Goal: Check status: Check status

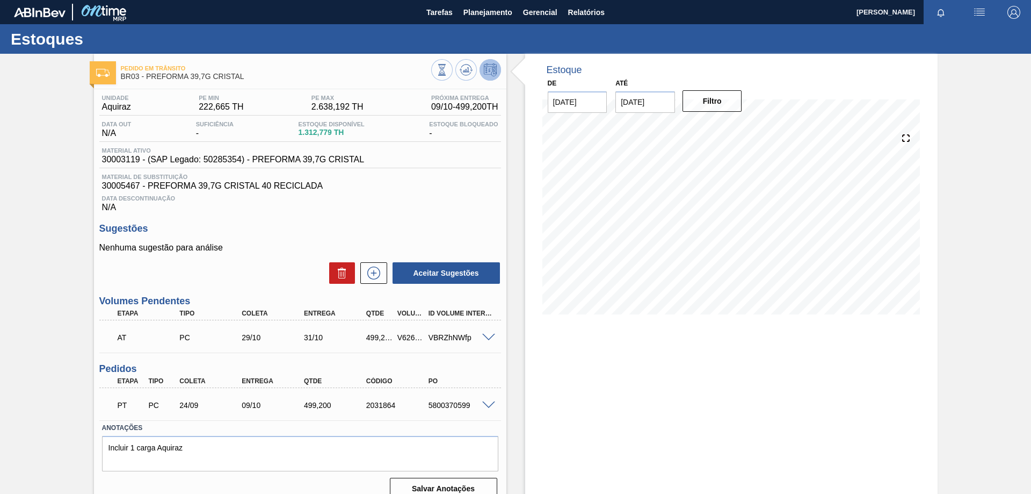
click at [42, 6] on div at bounding box center [72, 12] width 116 height 24
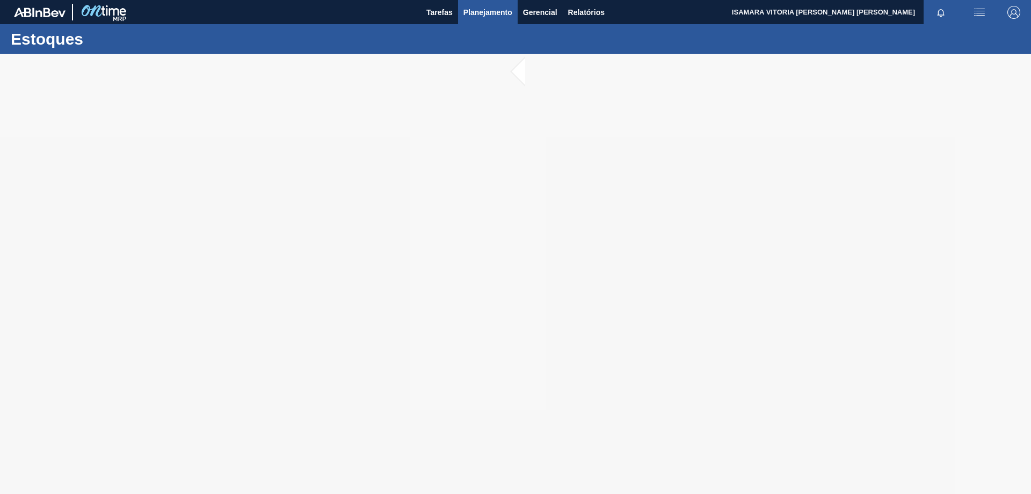
click at [512, 12] on button "Planejamento" at bounding box center [488, 12] width 60 height 24
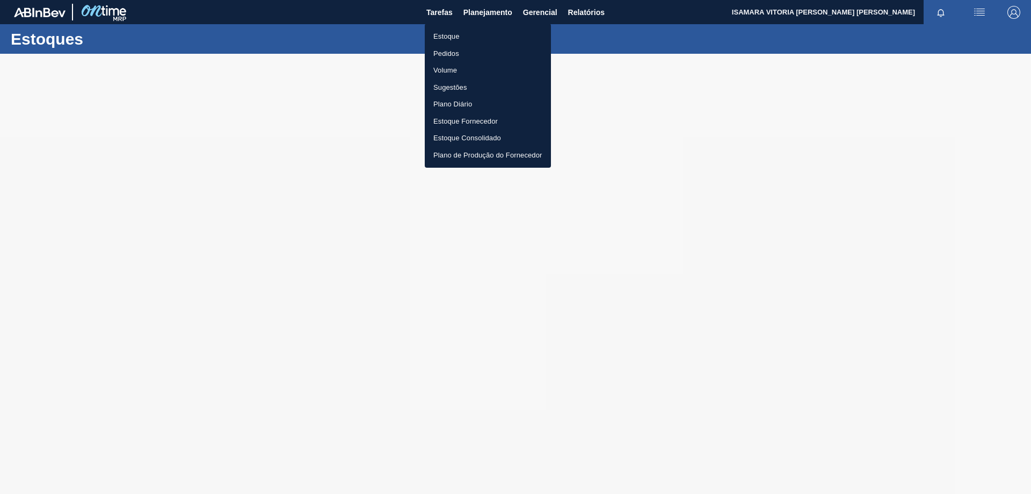
click at [835, 114] on div at bounding box center [515, 247] width 1031 height 494
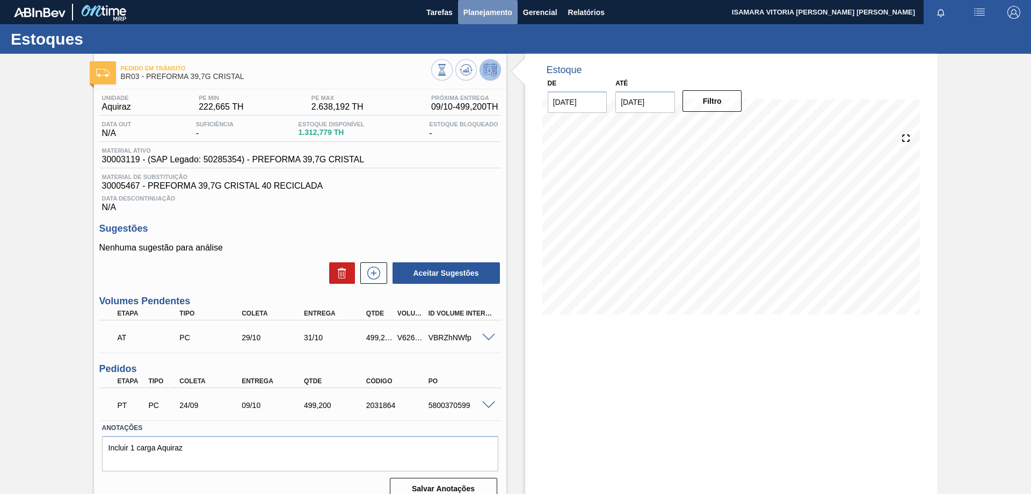
click at [479, 19] on button "Planejamento" at bounding box center [488, 12] width 60 height 24
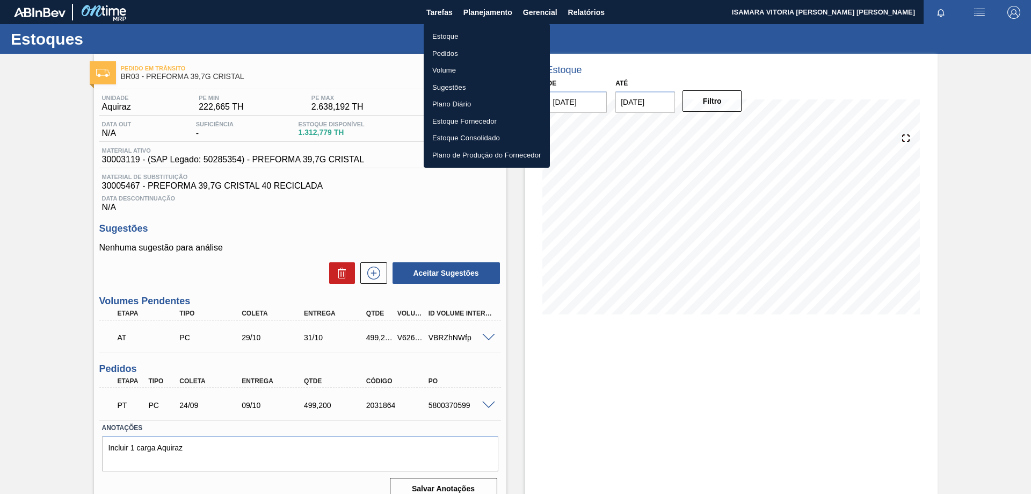
click at [544, 17] on div at bounding box center [515, 247] width 1031 height 494
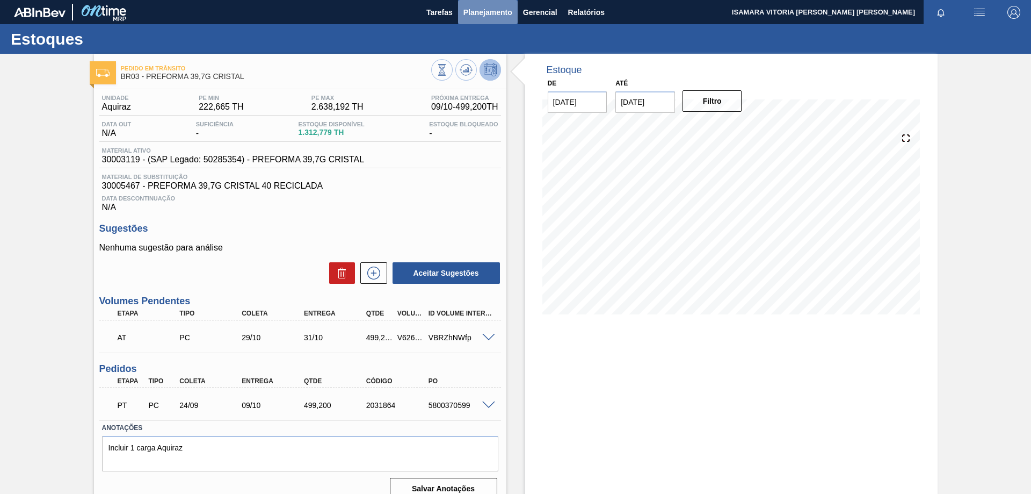
click at [502, 18] on span "Planejamento" at bounding box center [488, 12] width 49 height 13
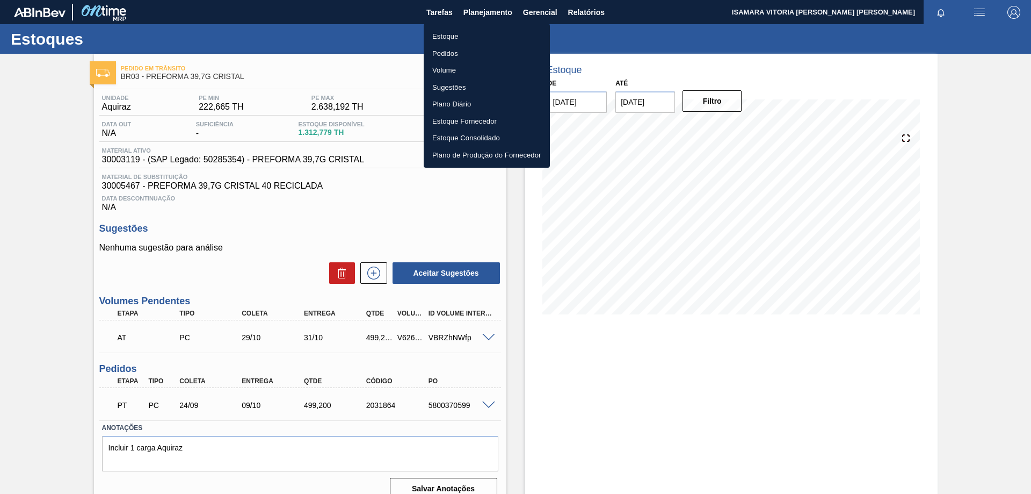
click at [463, 103] on li "Plano Diário" at bounding box center [487, 104] width 126 height 17
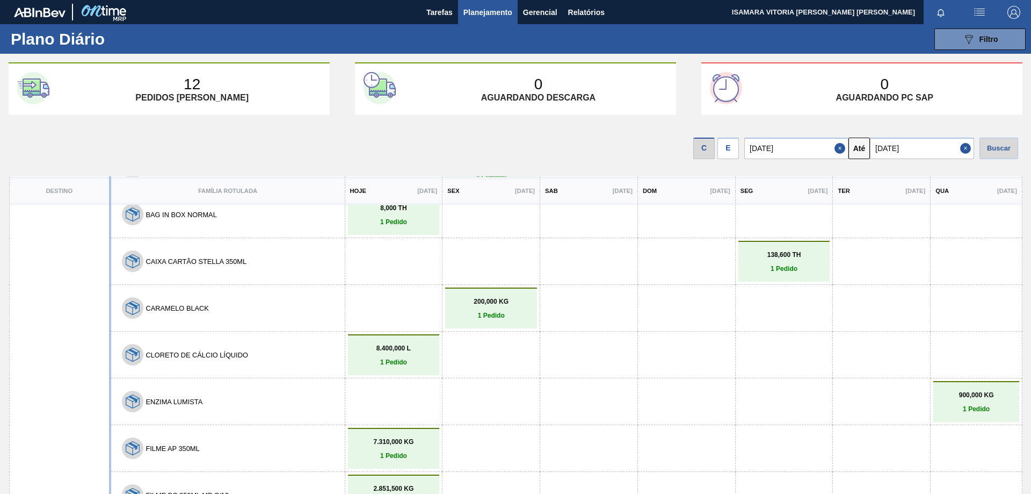
scroll to position [161, 0]
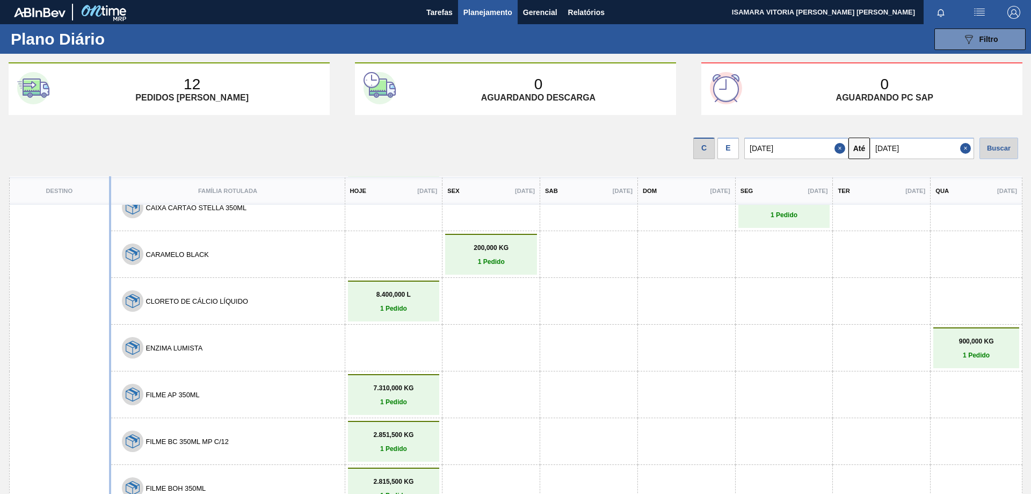
click at [415, 307] on p "1 Pedido" at bounding box center [394, 309] width 86 height 8
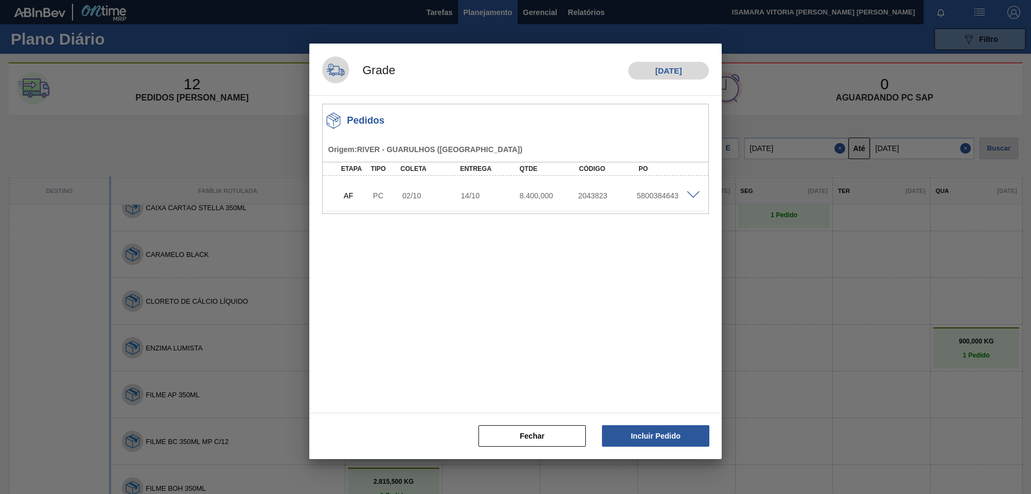
click at [692, 198] on span at bounding box center [693, 195] width 13 height 8
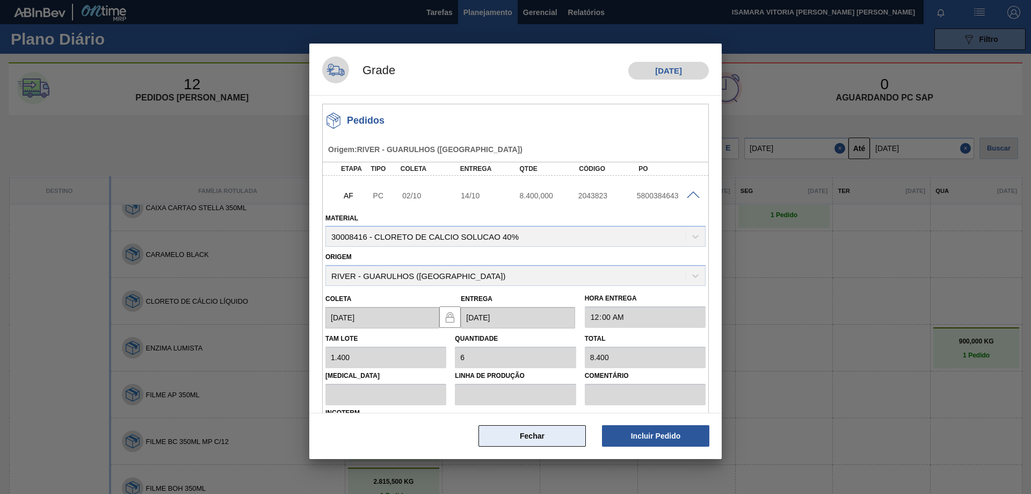
drag, startPoint x: 557, startPoint y: 426, endPoint x: 564, endPoint y: 435, distance: 11.1
click at [562, 431] on button "Fechar" at bounding box center [532, 435] width 107 height 21
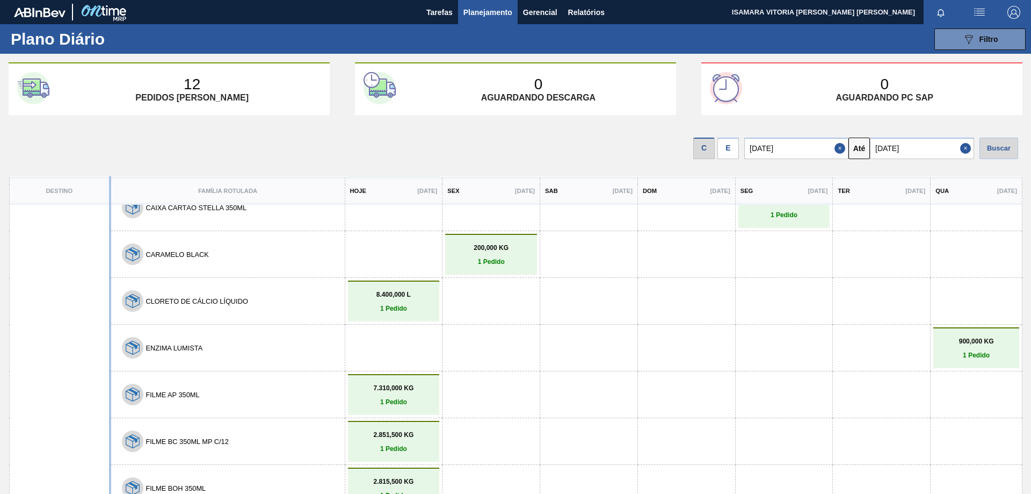
drag, startPoint x: 896, startPoint y: 297, endPoint x: 394, endPoint y: 307, distance: 501.9
click at [394, 307] on tr "CLORETO DE CÁLCIO LÍQUIDO 8.400,000 L 1 Pedido" at bounding box center [516, 301] width 1014 height 47
click at [500, 307] on div at bounding box center [491, 301] width 86 height 34
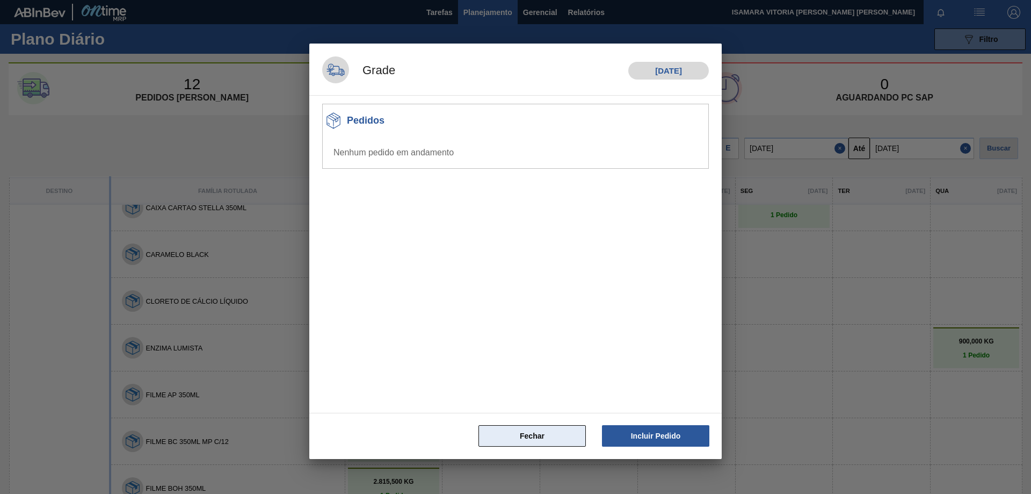
click at [543, 439] on button "Fechar" at bounding box center [532, 435] width 107 height 21
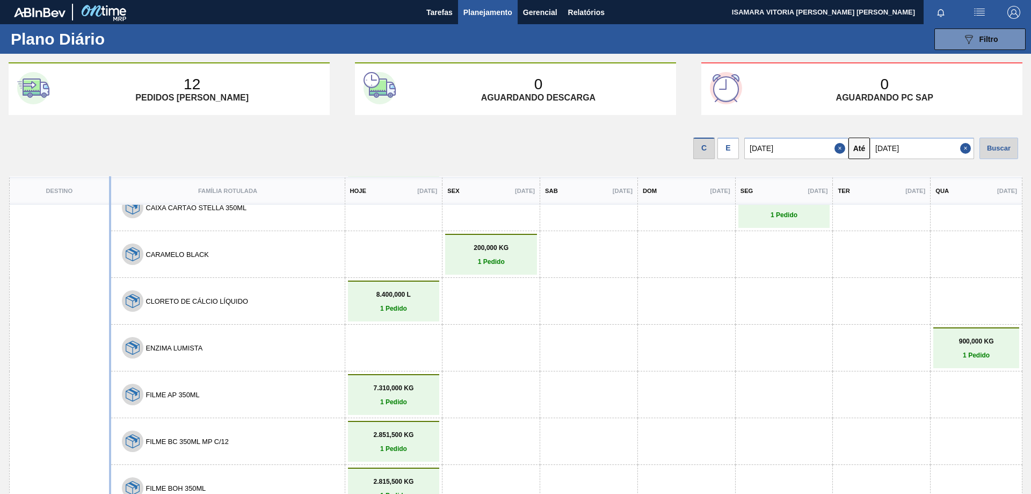
drag, startPoint x: 1021, startPoint y: 218, endPoint x: 1026, endPoint y: 256, distance: 38.4
click at [1026, 256] on div "12 Pedidos em trânsito 0 Aguardando descarga 0 Aguardando PC SAP C E 02/10/2025…" at bounding box center [515, 270] width 1031 height 416
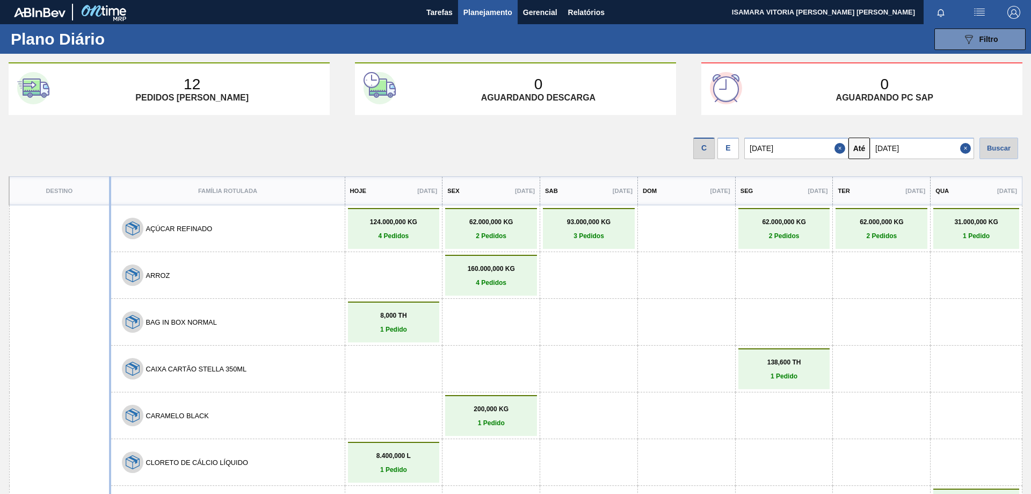
click at [962, 149] on button "Close" at bounding box center [968, 148] width 14 height 21
click at [962, 149] on input "text" at bounding box center [922, 148] width 104 height 21
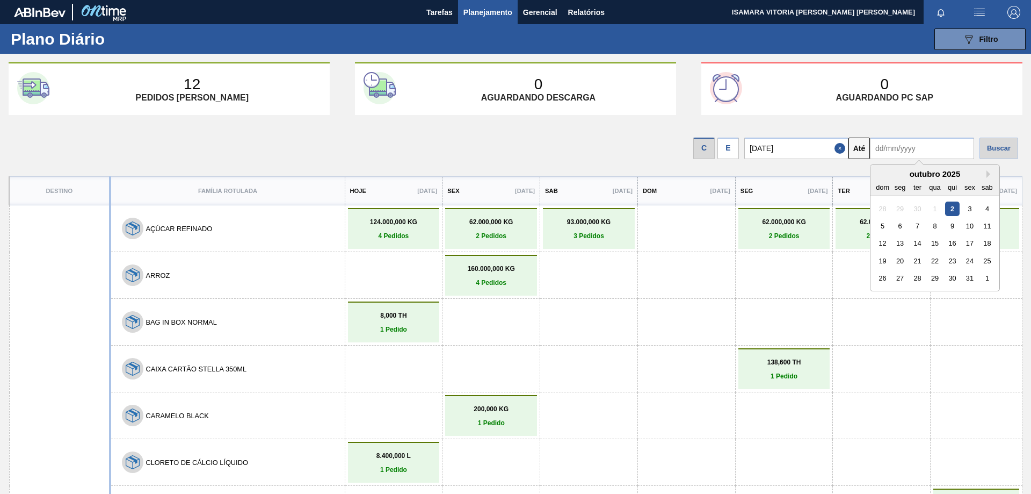
click at [993, 286] on div "26 27 28 29 30 31 1" at bounding box center [935, 278] width 122 height 17
click at [989, 278] on div "1" at bounding box center [987, 278] width 15 height 15
type input "01/11/2025"
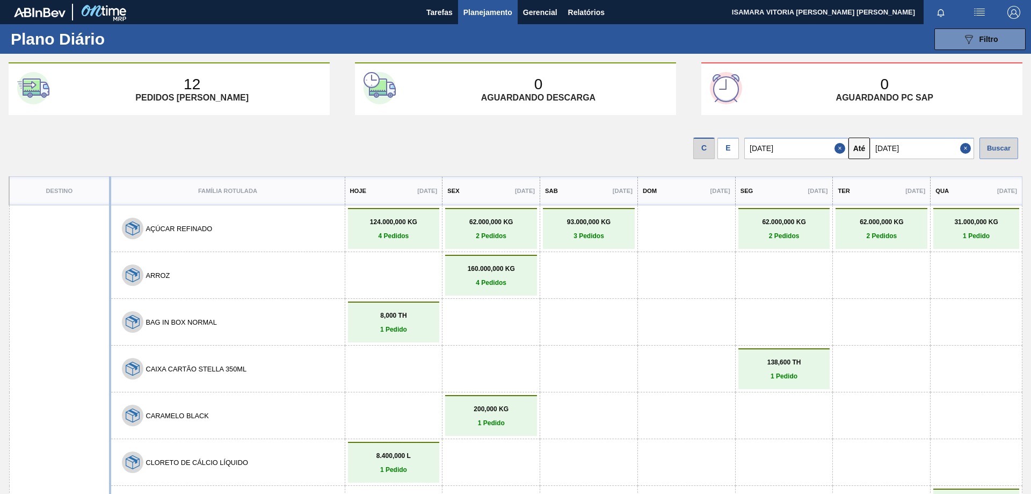
click at [998, 149] on div "Buscar" at bounding box center [999, 148] width 39 height 21
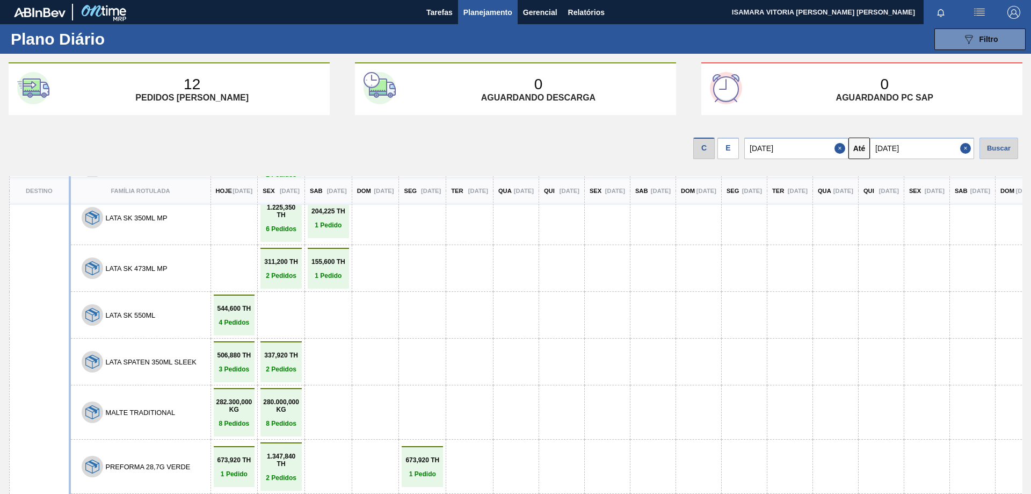
scroll to position [2734, 0]
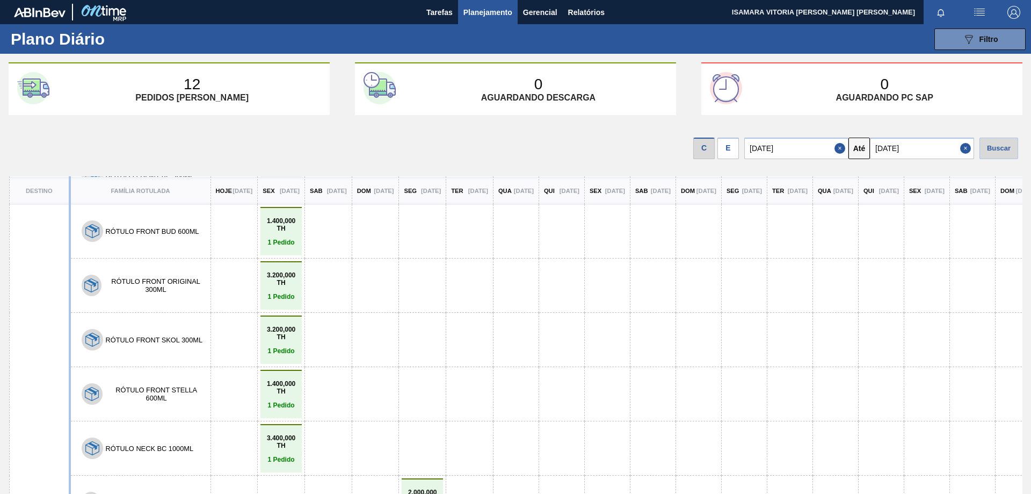
drag, startPoint x: 1006, startPoint y: 194, endPoint x: 886, endPoint y: 193, distance: 119.8
click at [1021, 189] on div "12 Pedidos em trânsito 0 Aguardando descarga 0 Aguardando PC SAP C E 02/10/2025…" at bounding box center [515, 270] width 1031 height 416
click at [945, 191] on p "17/10/2025" at bounding box center [935, 190] width 20 height 6
click at [735, 148] on div "E" at bounding box center [728, 148] width 21 height 21
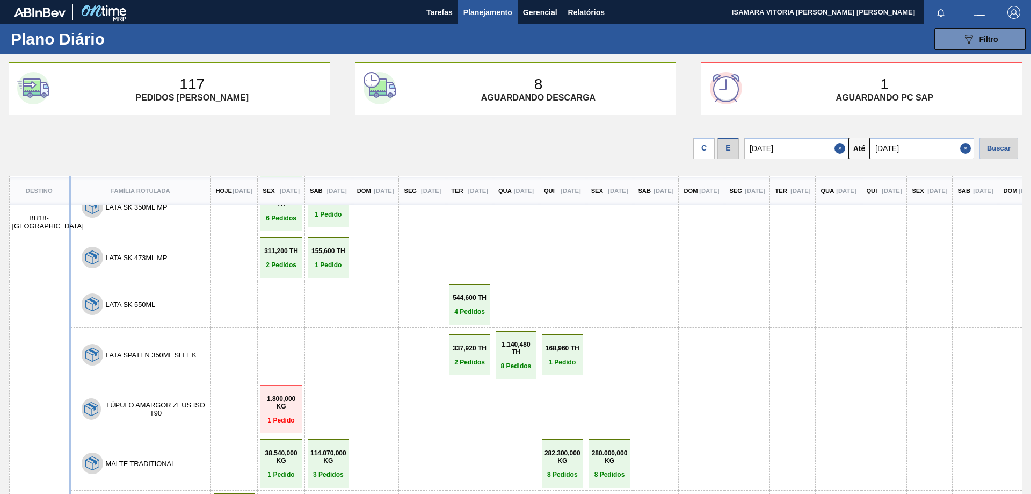
click at [706, 146] on div "C" at bounding box center [704, 148] width 21 height 21
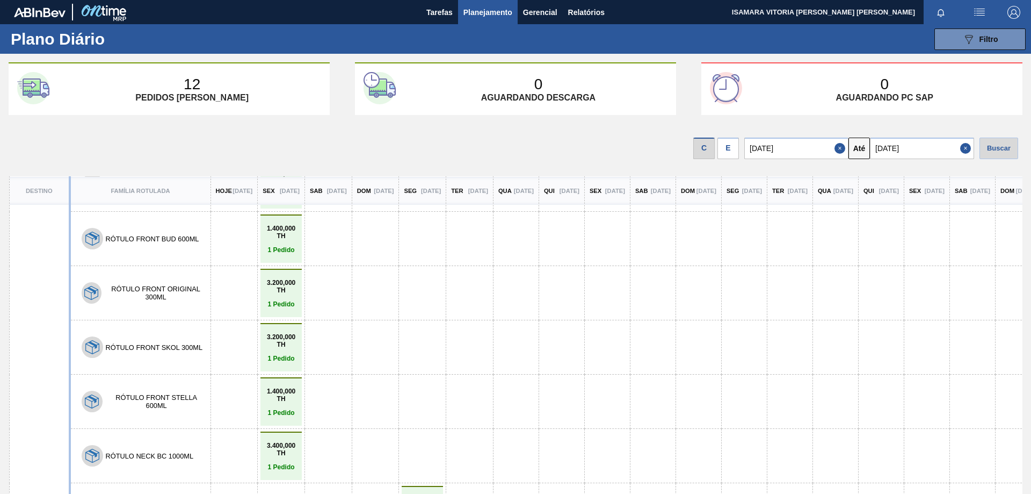
click at [729, 148] on div "E" at bounding box center [728, 148] width 21 height 21
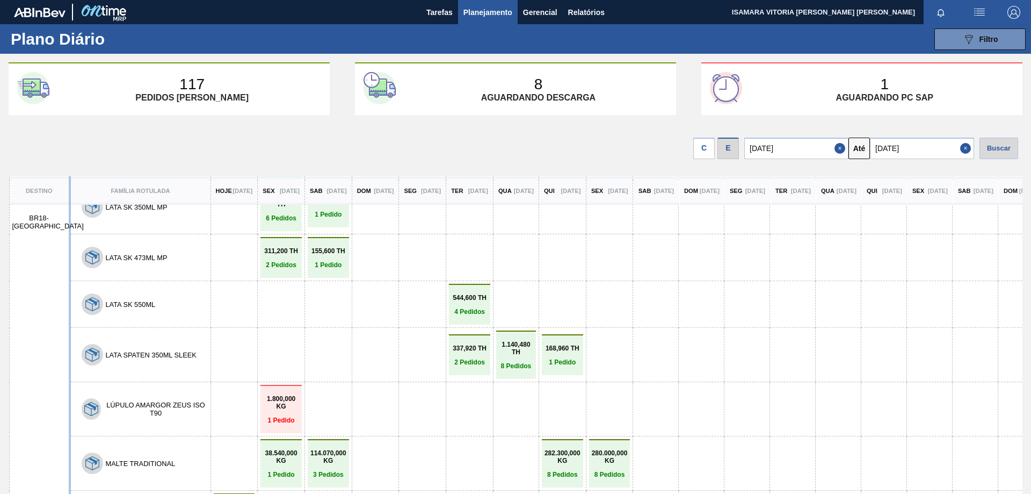
click at [712, 145] on div "C" at bounding box center [704, 148] width 21 height 21
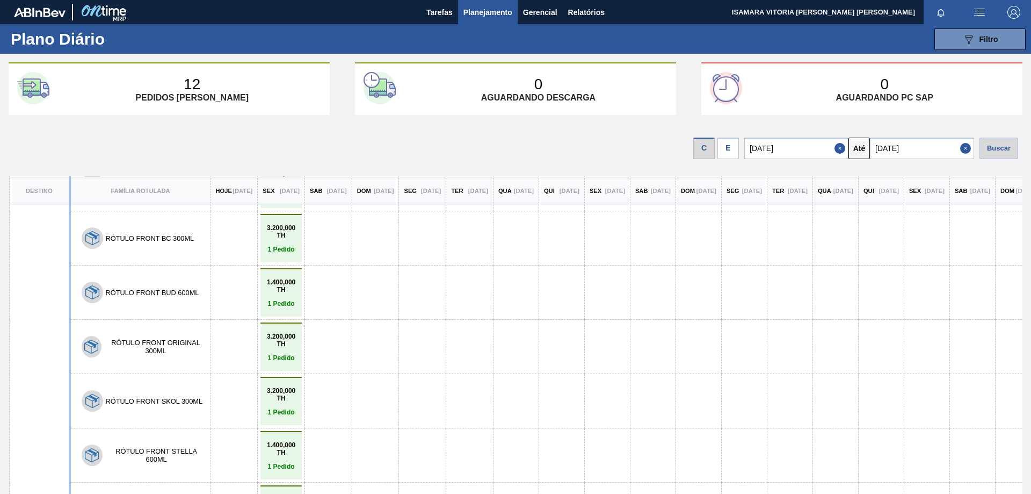
scroll to position [2626, 0]
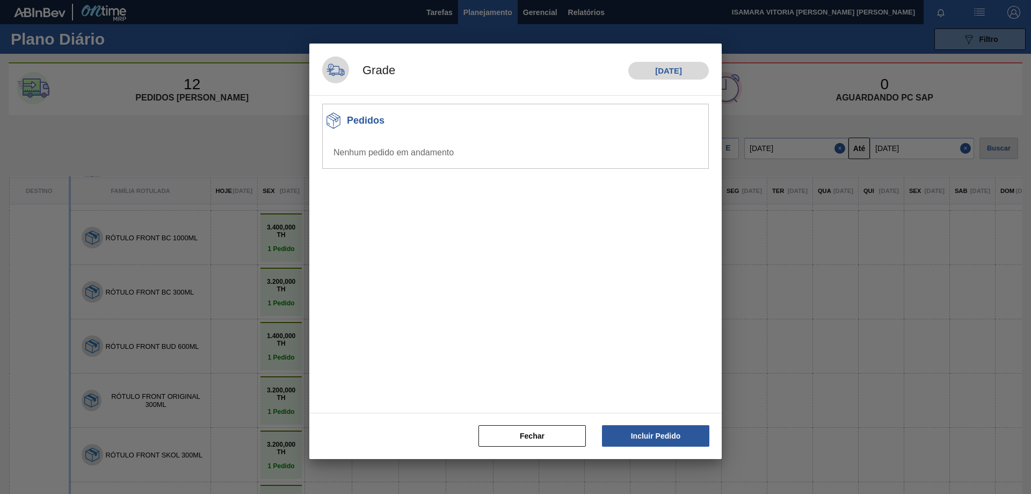
click at [444, 382] on div "Pedidos Nenhum pedido em andamento" at bounding box center [515, 252] width 387 height 296
click at [540, 450] on div "Fechar Incluir Pedido" at bounding box center [525, 436] width 423 height 38
click at [529, 436] on button "Fechar" at bounding box center [532, 435] width 107 height 21
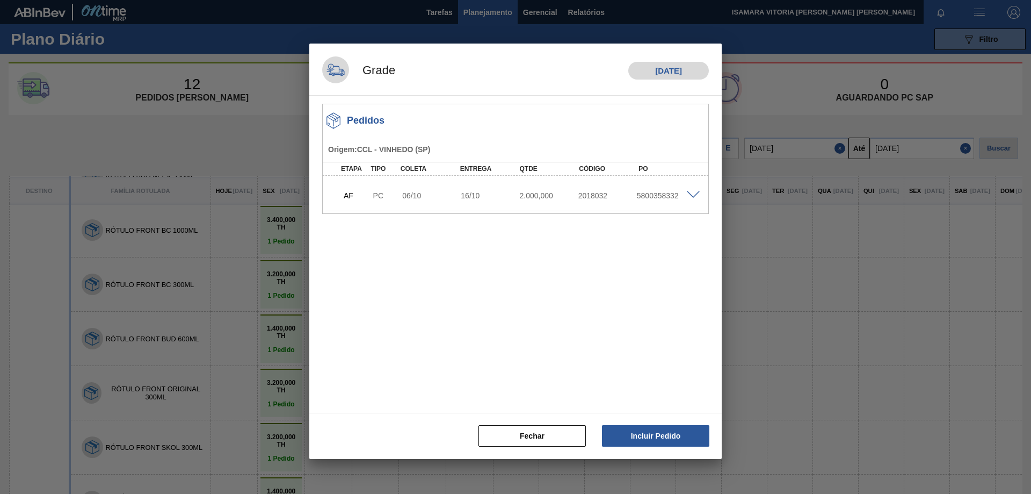
click at [408, 234] on div "Pedidos Origem : CCL - VINHEDO (SP) Etapa Tipo Coleta Entrega Qtde Código PO AF…" at bounding box center [515, 252] width 387 height 296
click at [501, 195] on div "16/10" at bounding box center [491, 195] width 66 height 9
click at [654, 193] on div "5800358332" at bounding box center [667, 195] width 66 height 9
click at [684, 196] on div "5800358332" at bounding box center [667, 195] width 66 height 9
click at [682, 196] on div "AF PC 06/10 16/10 2.000,000 2018032 5800358332" at bounding box center [516, 194] width 380 height 27
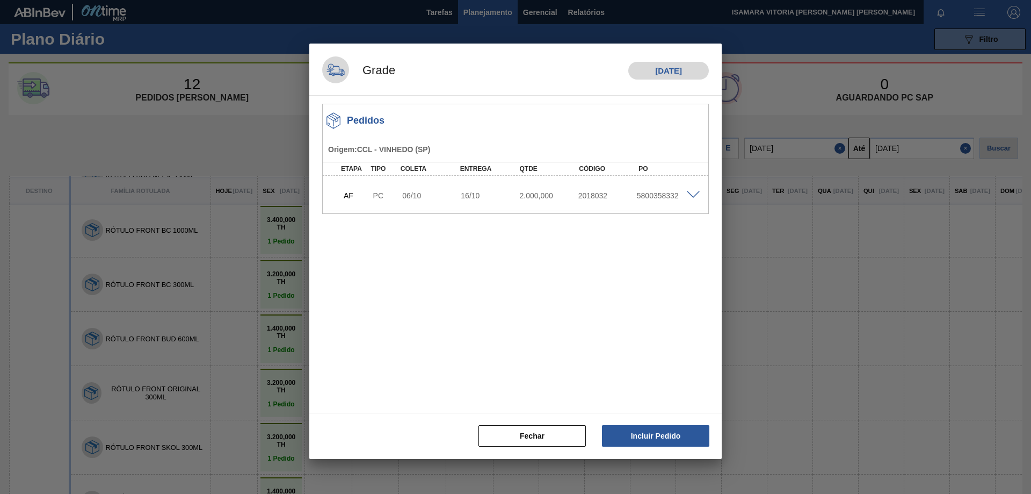
click at [692, 194] on span at bounding box center [693, 195] width 13 height 8
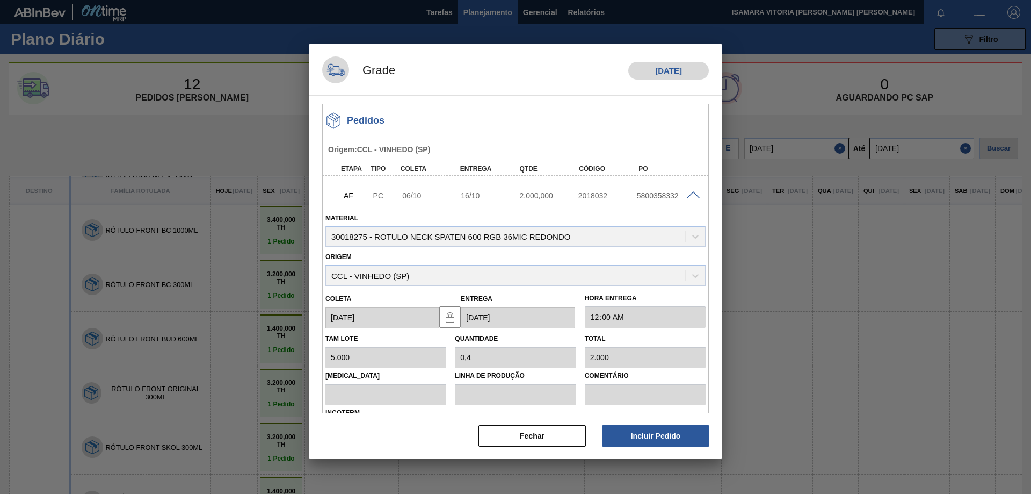
drag, startPoint x: 689, startPoint y: 170, endPoint x: 742, endPoint y: 185, distance: 55.3
click at [691, 169] on div "PO" at bounding box center [669, 169] width 67 height 8
click at [560, 430] on button "Fechar" at bounding box center [532, 435] width 107 height 21
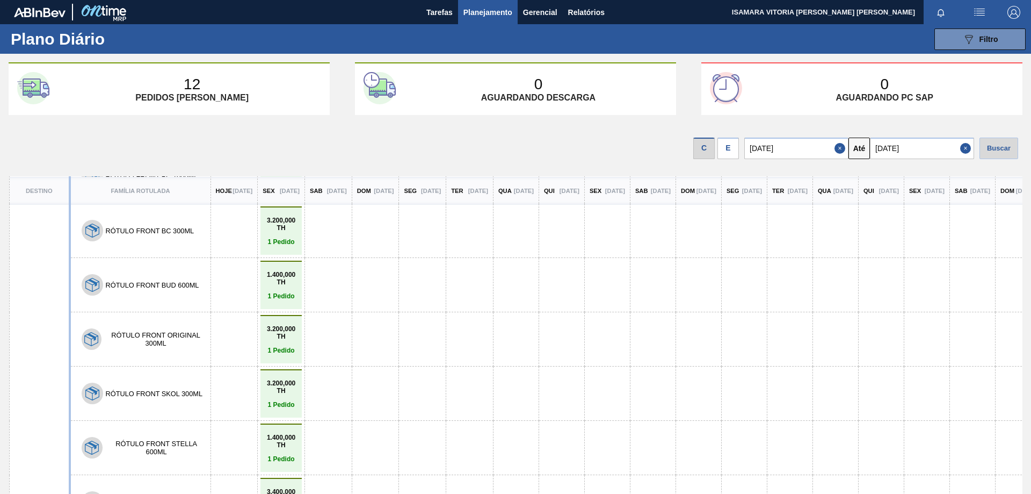
scroll to position [2787, 0]
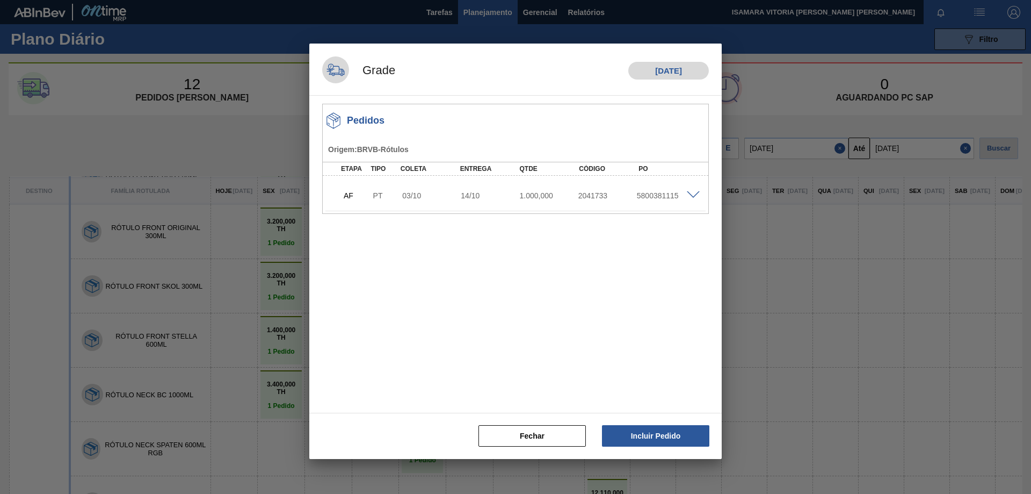
click at [670, 197] on div "5800381115" at bounding box center [667, 195] width 66 height 9
click at [689, 196] on span at bounding box center [693, 195] width 13 height 8
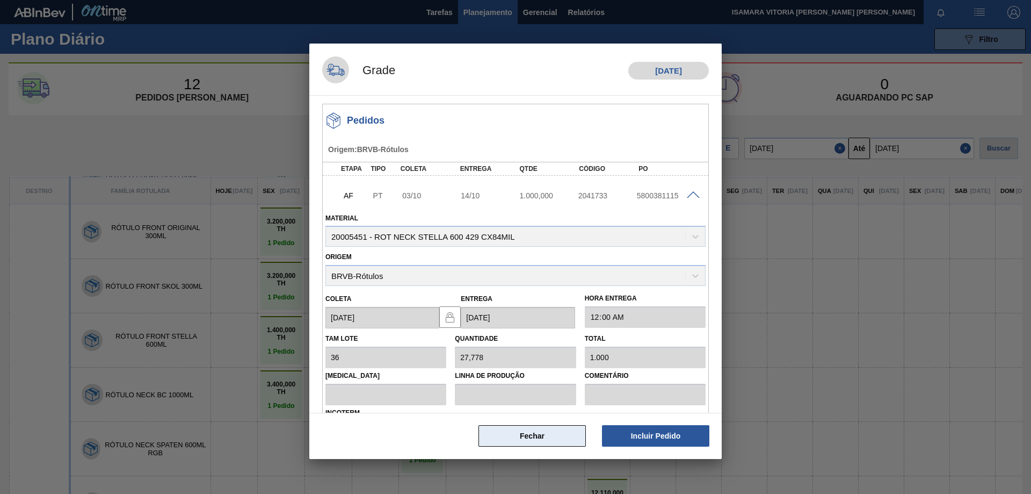
drag, startPoint x: 526, startPoint y: 423, endPoint x: 532, endPoint y: 431, distance: 10.0
click at [528, 426] on div "Fechar Incluir Pedido" at bounding box center [525, 436] width 423 height 38
click at [532, 431] on button "Fechar" at bounding box center [532, 435] width 107 height 21
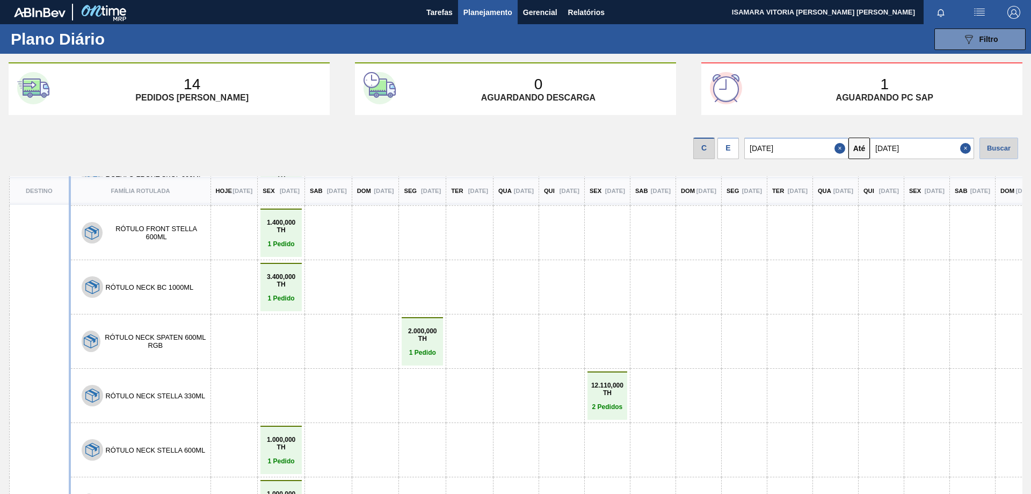
scroll to position [2787, 0]
